Goal: Transaction & Acquisition: Purchase product/service

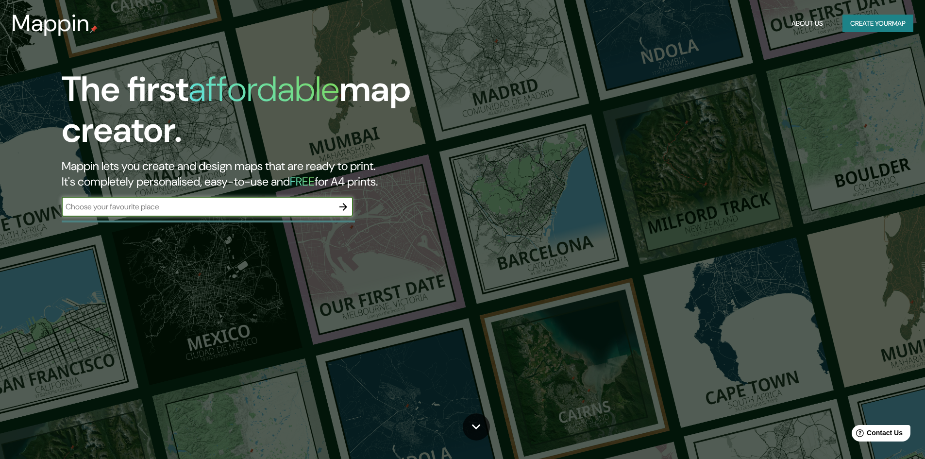
click at [228, 209] on input "text" at bounding box center [198, 206] width 272 height 11
type input "[GEOGRAPHIC_DATA]"
click at [342, 210] on icon "button" at bounding box center [343, 207] width 12 height 12
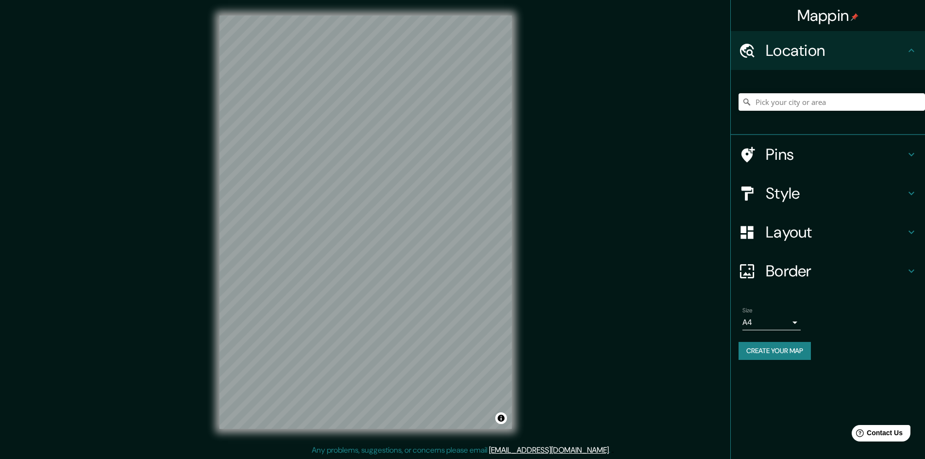
click at [816, 195] on h4 "Style" at bounding box center [836, 193] width 140 height 19
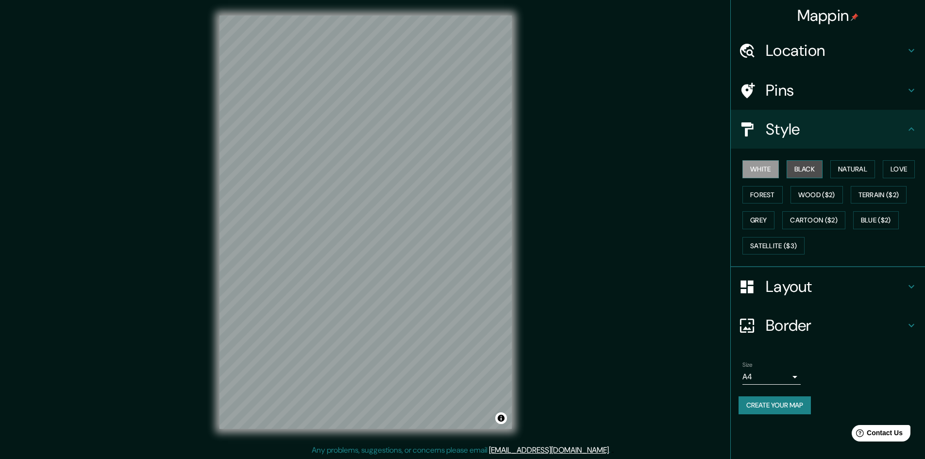
click at [811, 177] on button "Black" at bounding box center [804, 169] width 36 height 18
click at [863, 173] on button "Natural" at bounding box center [852, 169] width 45 height 18
click at [896, 173] on button "Love" at bounding box center [899, 169] width 32 height 18
click at [768, 201] on button "Forest" at bounding box center [762, 195] width 40 height 18
click at [754, 223] on button "Grey" at bounding box center [758, 220] width 32 height 18
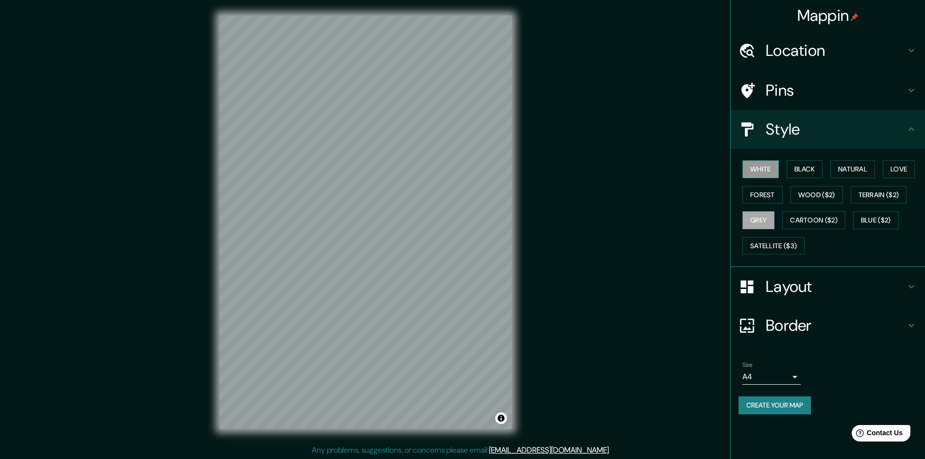
click at [766, 165] on button "White" at bounding box center [760, 169] width 36 height 18
click at [777, 315] on div "Border" at bounding box center [828, 325] width 194 height 39
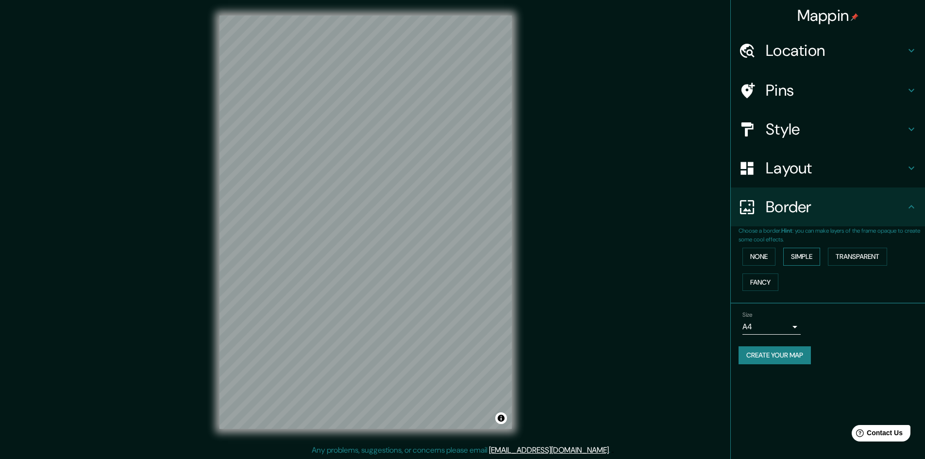
click at [796, 256] on button "Simple" at bounding box center [801, 257] width 37 height 18
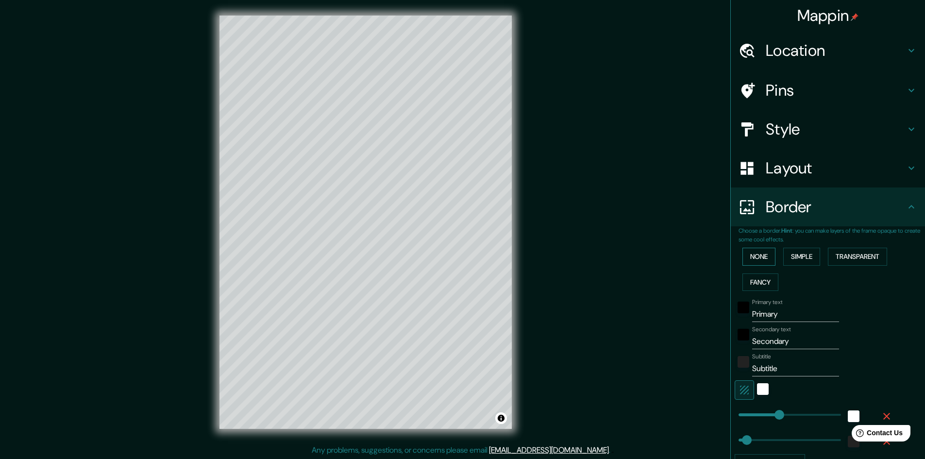
click at [754, 255] on button "None" at bounding box center [758, 257] width 33 height 18
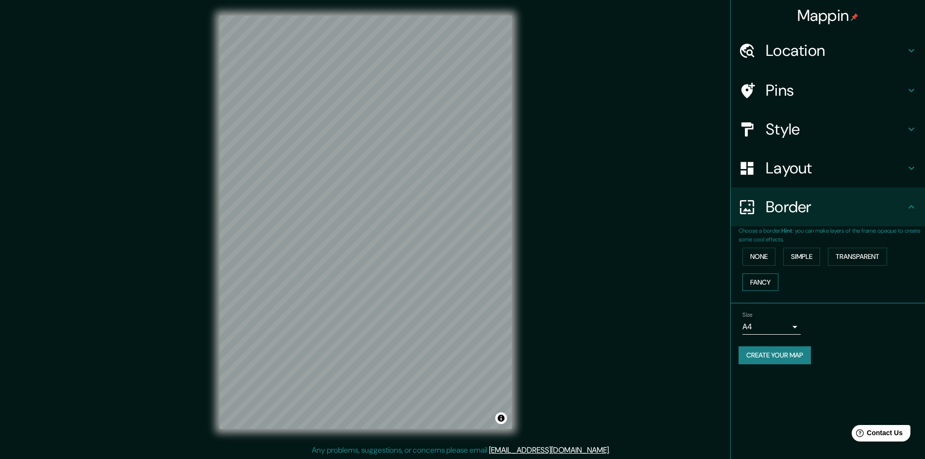
click at [764, 278] on button "Fancy" at bounding box center [760, 282] width 36 height 18
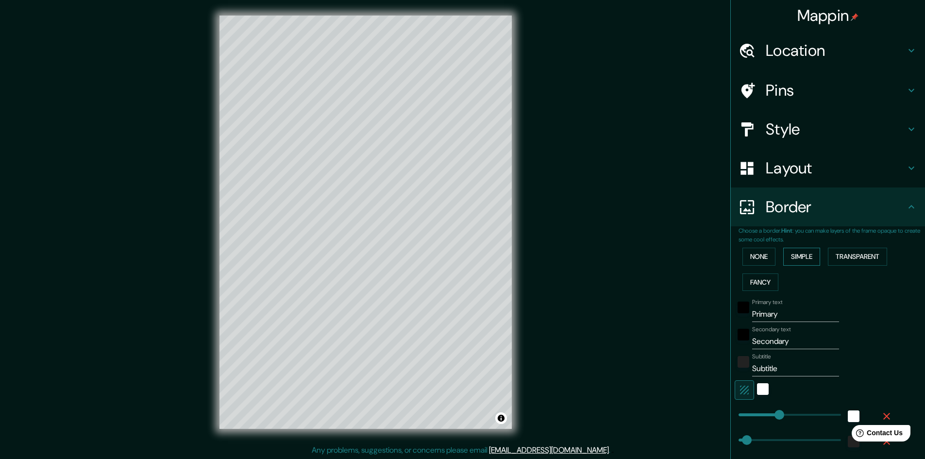
click at [790, 262] on button "Simple" at bounding box center [801, 257] width 37 height 18
click at [854, 256] on button "Transparent" at bounding box center [857, 257] width 59 height 18
click at [744, 257] on button "None" at bounding box center [758, 257] width 33 height 18
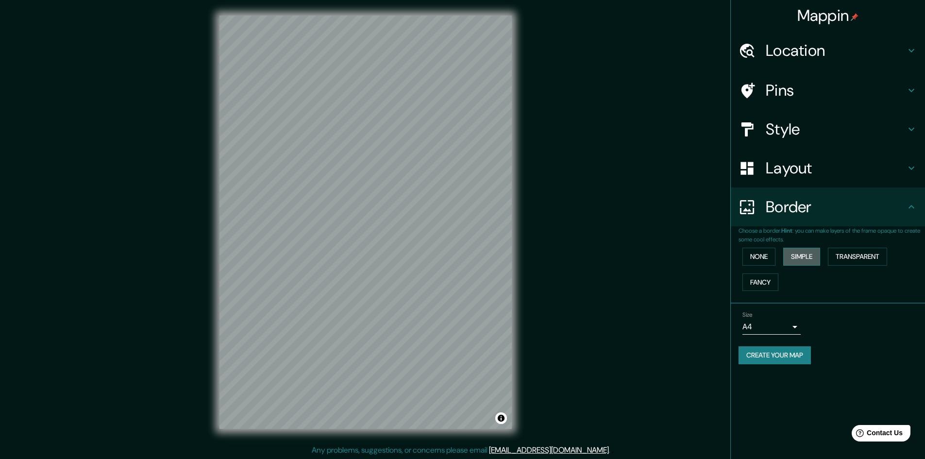
click at [788, 260] on button "Simple" at bounding box center [801, 257] width 37 height 18
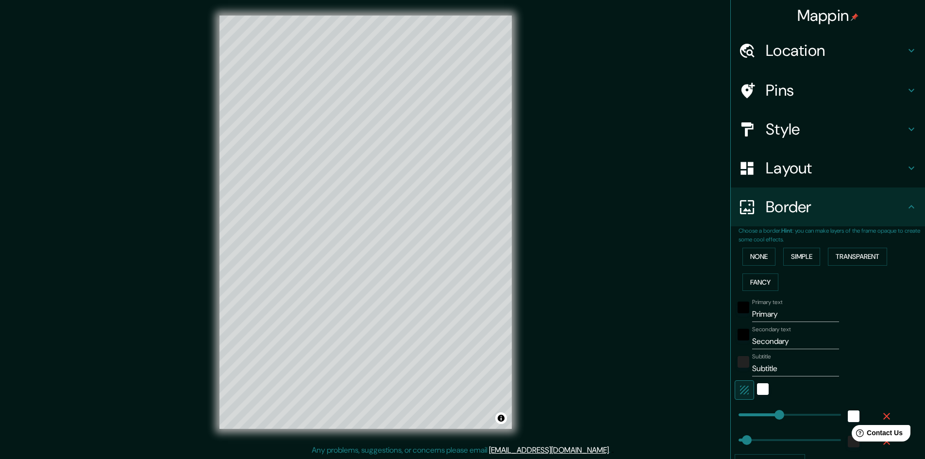
click at [779, 326] on label "Secondary text" at bounding box center [771, 329] width 39 height 8
click at [779, 334] on input "Secondary" at bounding box center [795, 342] width 87 height 16
click at [779, 314] on input "Primary" at bounding box center [795, 314] width 87 height 16
click at [758, 242] on p "Choose a border. Hint : you can make layers of the frame opaque to create some …" at bounding box center [831, 234] width 186 height 17
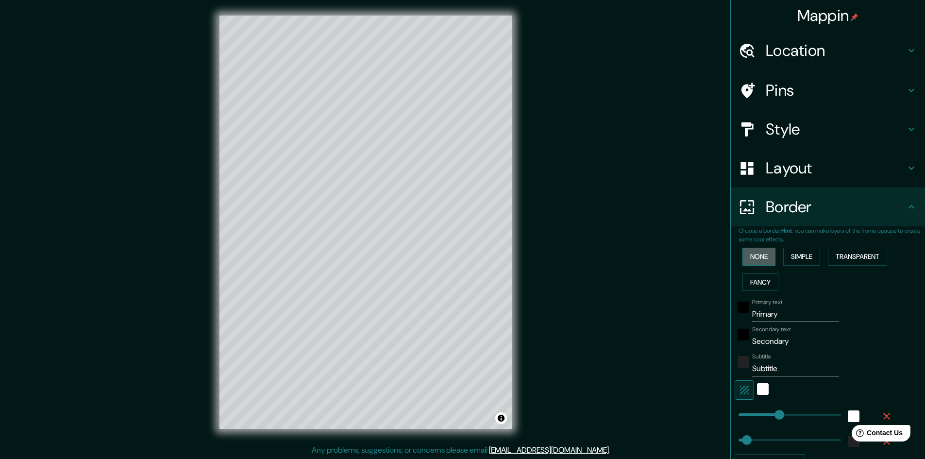
click at [759, 256] on button "None" at bounding box center [758, 257] width 33 height 18
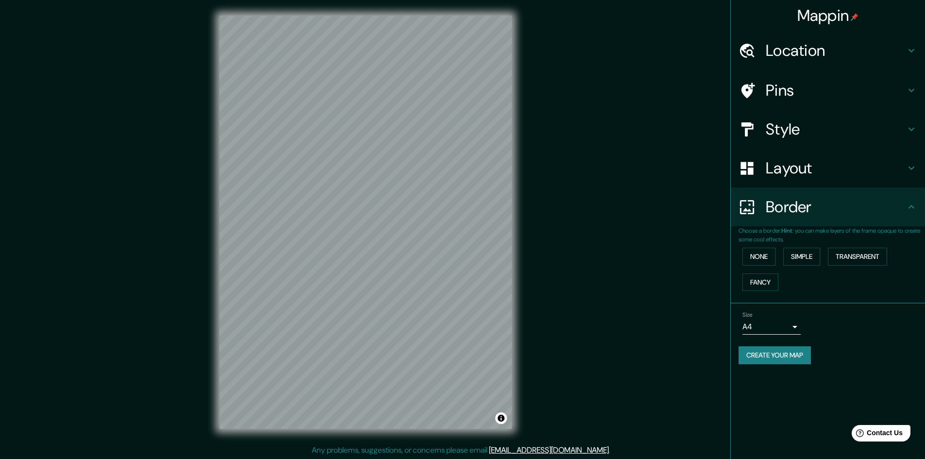
click at [796, 104] on div "Pins" at bounding box center [828, 90] width 194 height 39
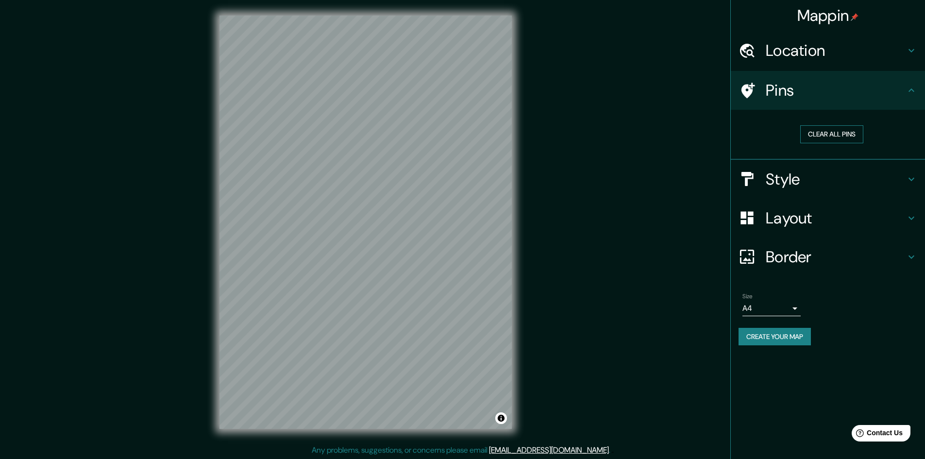
click at [838, 133] on button "Clear all pins" at bounding box center [831, 134] width 63 height 18
click at [783, 302] on body "Mappin Location Pins Clear all pins Style Layout Border Choose a border. Hint :…" at bounding box center [462, 229] width 925 height 459
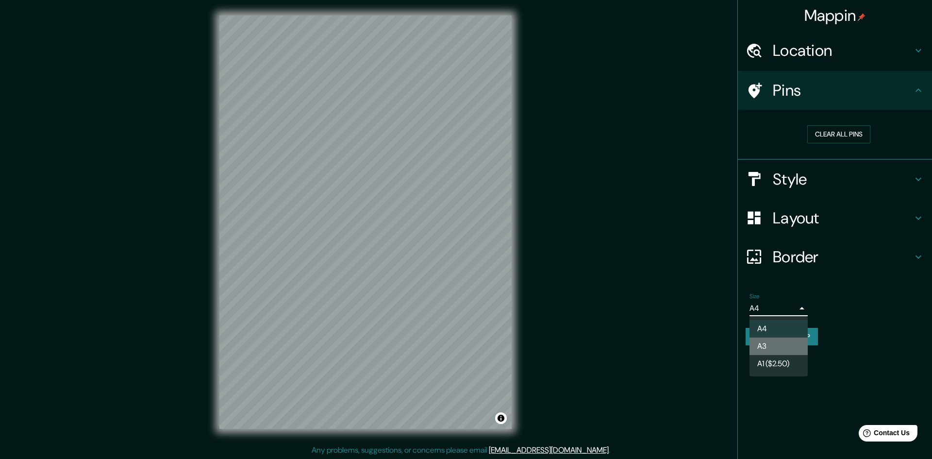
click at [785, 345] on li "A3" at bounding box center [779, 345] width 58 height 17
type input "a4"
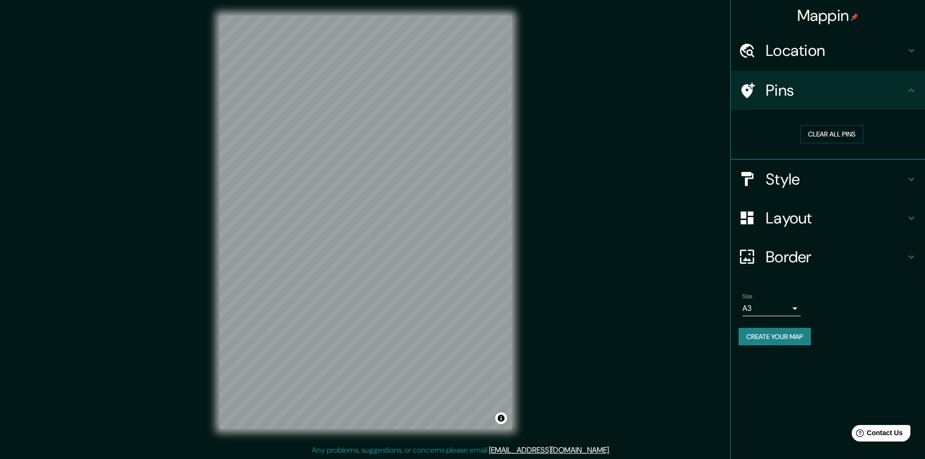
click at [818, 47] on h4 "Location" at bounding box center [836, 50] width 140 height 19
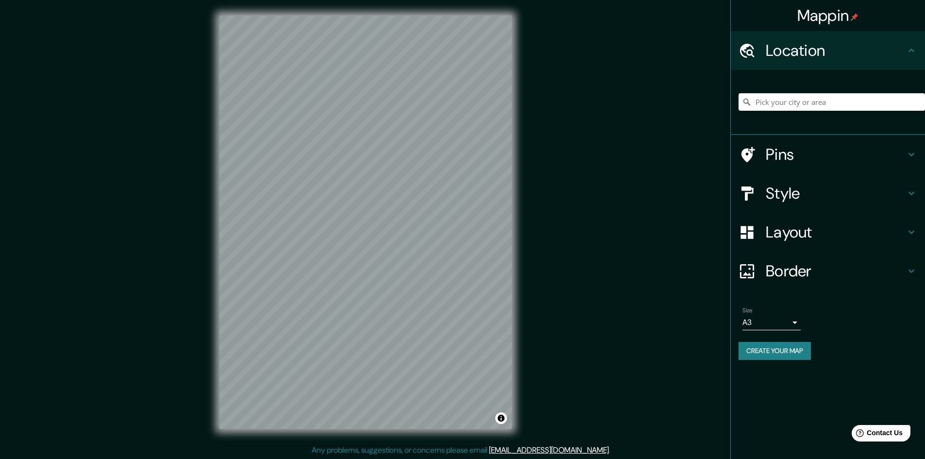
click at [827, 51] on h4 "Location" at bounding box center [836, 50] width 140 height 19
click at [906, 148] on div "Pins" at bounding box center [828, 154] width 194 height 39
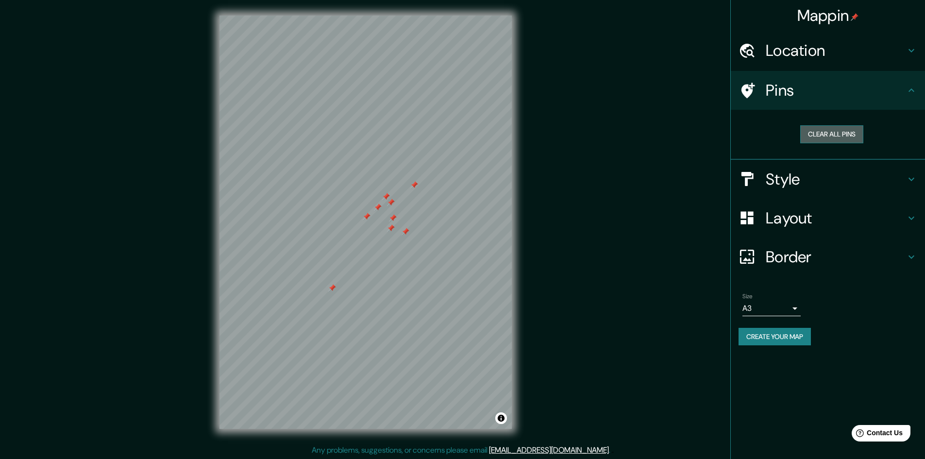
click at [817, 135] on button "Clear all pins" at bounding box center [831, 134] width 63 height 18
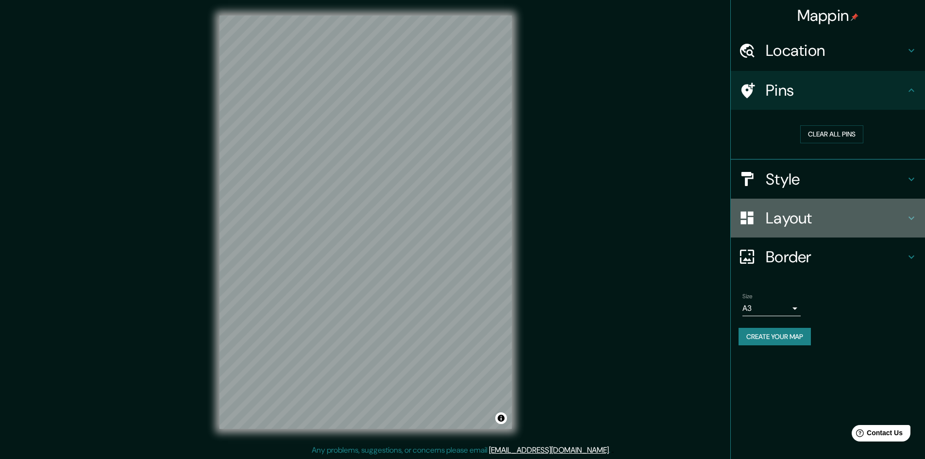
click at [822, 210] on h4 "Layout" at bounding box center [836, 217] width 140 height 19
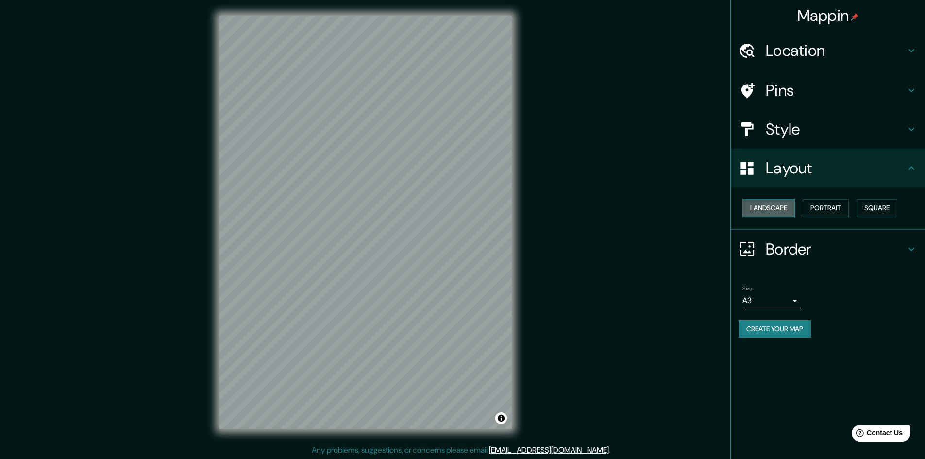
click at [768, 205] on button "Landscape" at bounding box center [768, 208] width 52 height 18
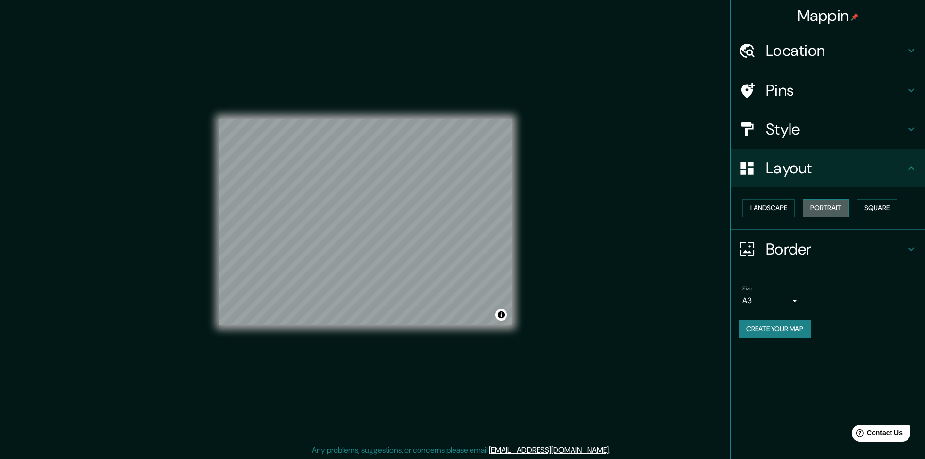
click at [814, 208] on button "Portrait" at bounding box center [826, 208] width 46 height 18
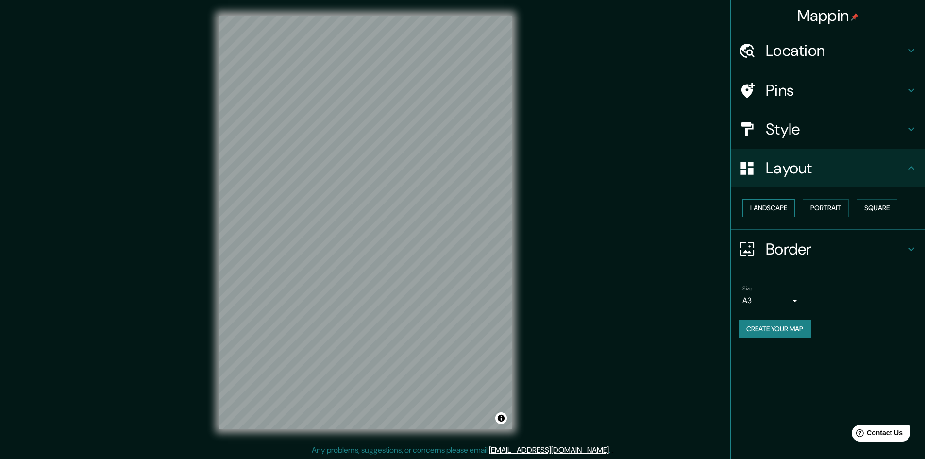
click at [775, 209] on button "Landscape" at bounding box center [768, 208] width 52 height 18
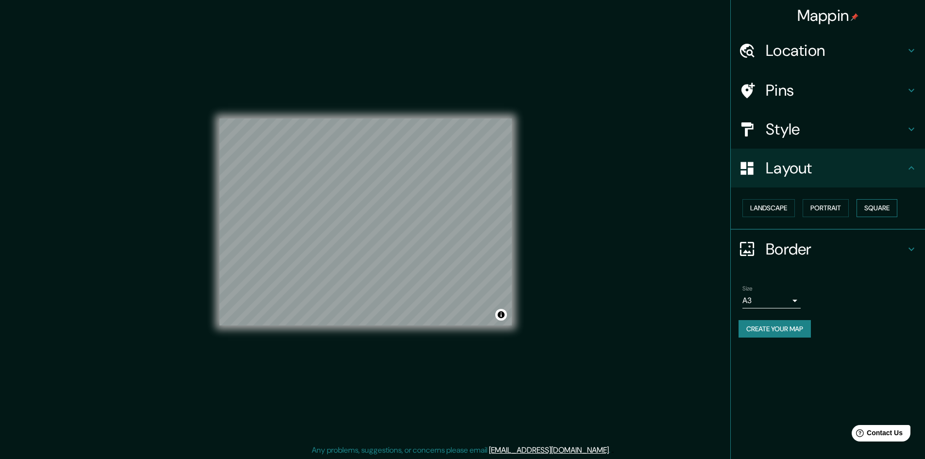
click at [872, 204] on button "Square" at bounding box center [876, 208] width 41 height 18
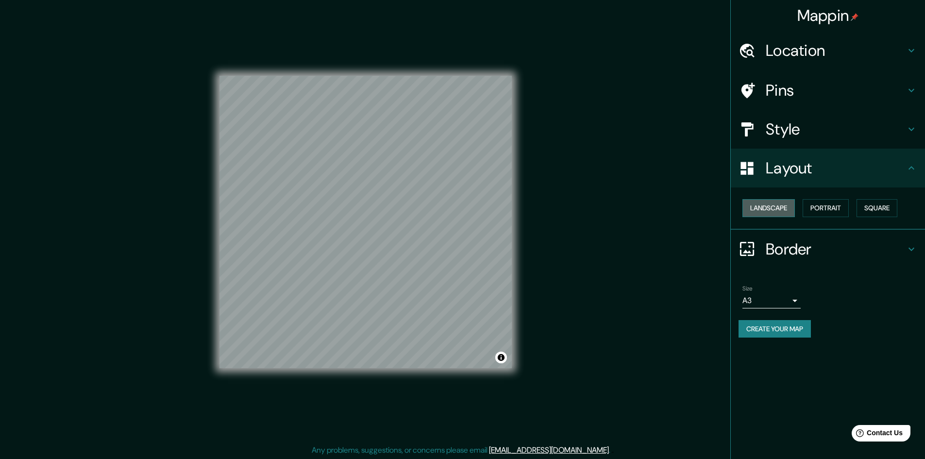
click at [760, 203] on button "Landscape" at bounding box center [768, 208] width 52 height 18
